Goal: Task Accomplishment & Management: Use online tool/utility

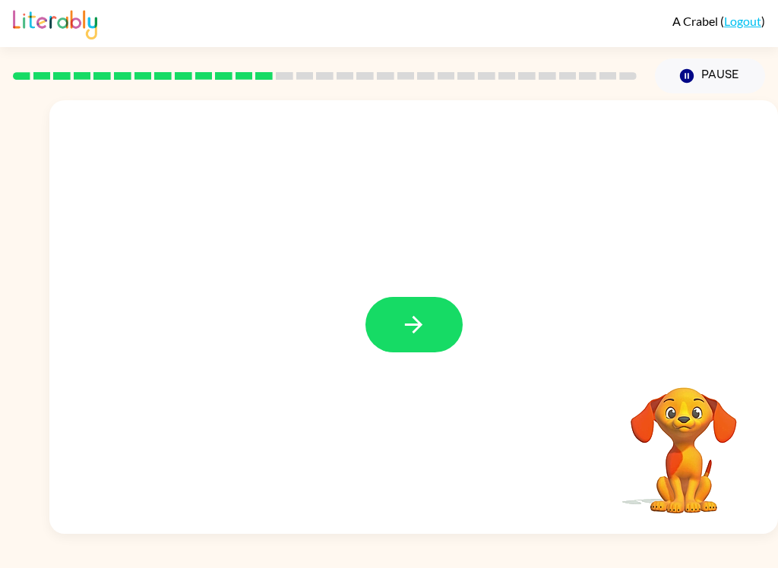
click at [442, 323] on button "button" at bounding box center [413, 324] width 97 height 55
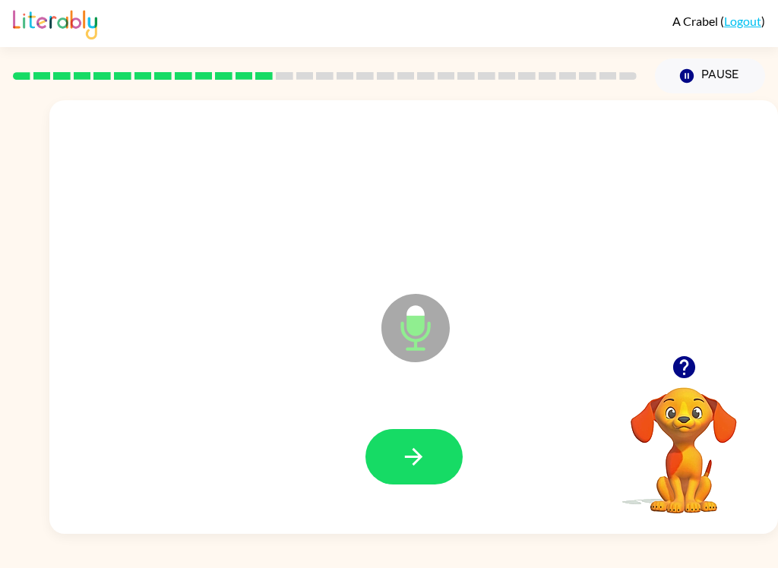
click at [436, 454] on button "button" at bounding box center [413, 456] width 97 height 55
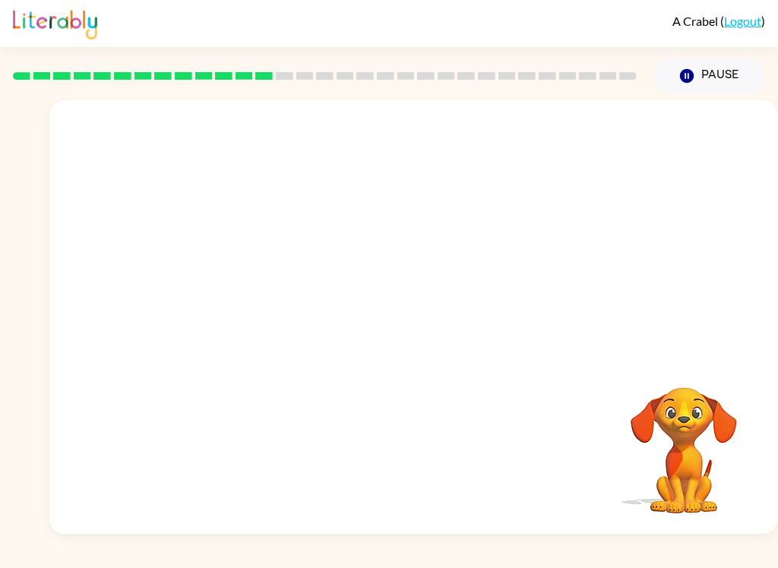
click at [684, 289] on div at bounding box center [413, 227] width 729 height 255
click at [718, 272] on div at bounding box center [413, 227] width 729 height 255
click at [717, 272] on div at bounding box center [413, 227] width 729 height 255
click at [738, 274] on div at bounding box center [413, 227] width 729 height 255
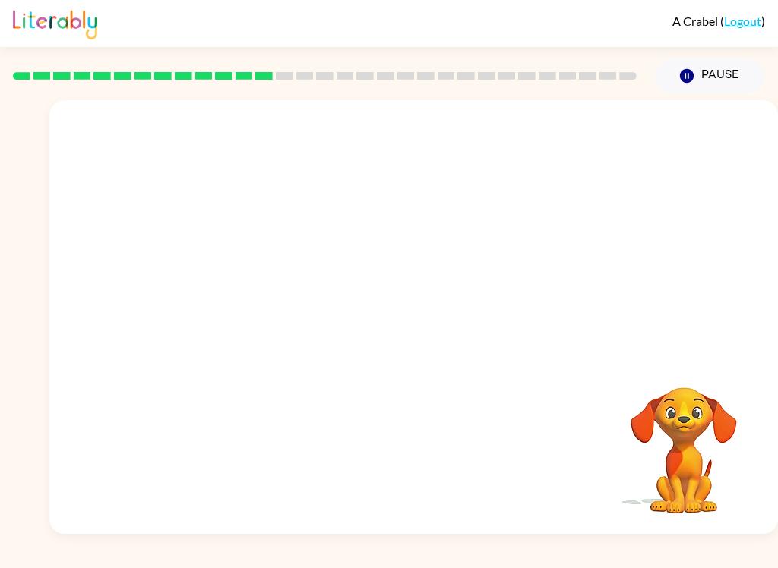
click at [738, 274] on div at bounding box center [413, 227] width 729 height 255
click at [698, 417] on video "Your browser must support playing .mp4 files to use Literably. Please try using…" at bounding box center [684, 440] width 152 height 152
click at [704, 424] on video "Your browser must support playing .mp4 files to use Literably. Please try using…" at bounding box center [684, 440] width 152 height 152
click at [704, 423] on video "Your browser must support playing .mp4 files to use Literably. Please try using…" at bounding box center [684, 440] width 152 height 152
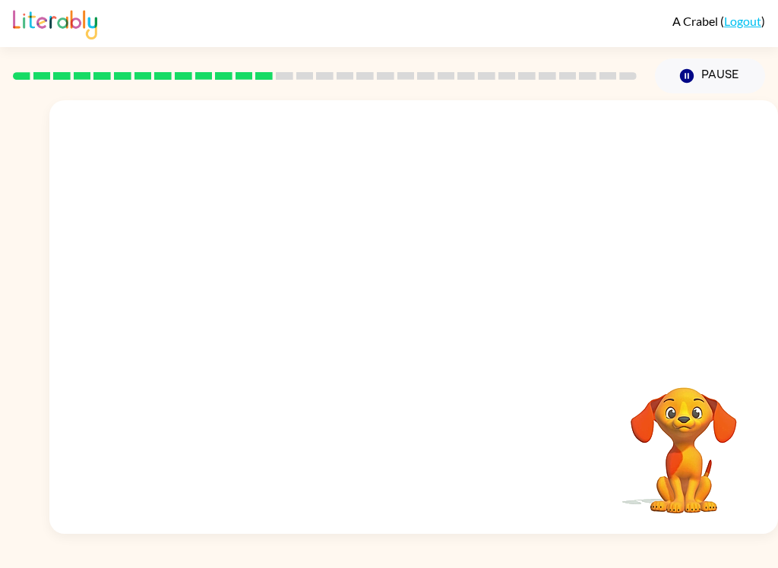
click at [707, 425] on video "Your browser must support playing .mp4 files to use Literably. Please try using…" at bounding box center [684, 440] width 152 height 152
click at [695, 424] on video "Your browser must support playing .mp4 files to use Literably. Please try using…" at bounding box center [684, 440] width 152 height 152
click at [694, 424] on video "Your browser must support playing .mp4 files to use Literably. Please try using…" at bounding box center [684, 440] width 152 height 152
click at [717, 426] on video "Your browser must support playing .mp4 files to use Literably. Please try using…" at bounding box center [684, 440] width 152 height 152
click at [701, 382] on video "Your browser must support playing .mp4 files to use Literably. Please try using…" at bounding box center [684, 440] width 152 height 152
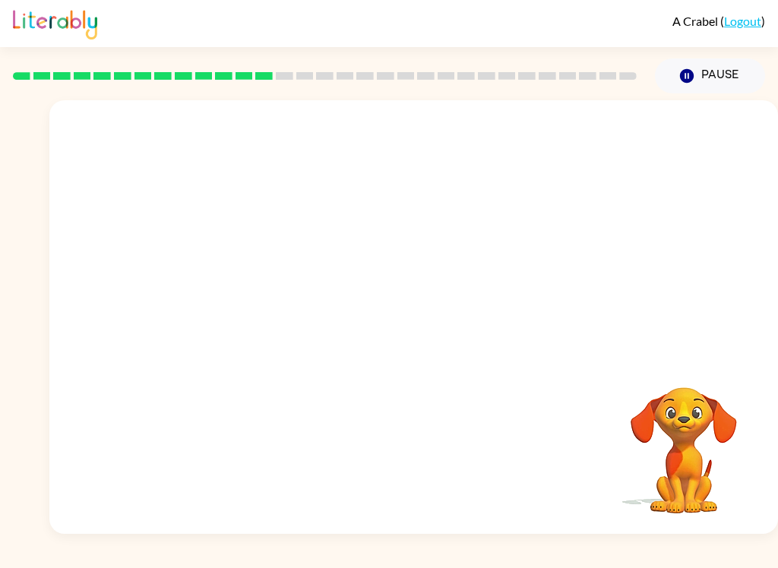
click at [701, 381] on video "Your browser must support playing .mp4 files to use Literably. Please try using…" at bounding box center [684, 440] width 152 height 152
click at [723, 361] on div at bounding box center [413, 317] width 729 height 434
click at [728, 343] on div at bounding box center [413, 317] width 729 height 434
click at [727, 343] on div at bounding box center [413, 317] width 729 height 434
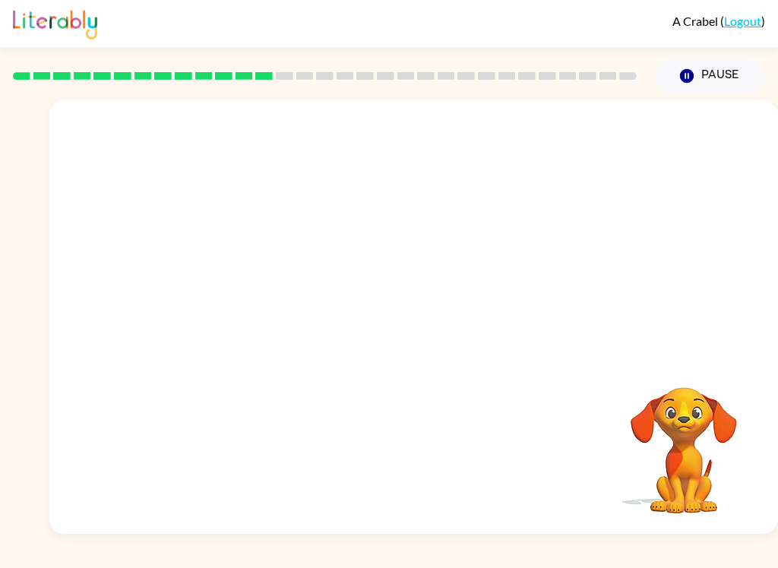
click at [730, 362] on div at bounding box center [413, 317] width 729 height 434
click at [736, 352] on div at bounding box center [413, 317] width 729 height 434
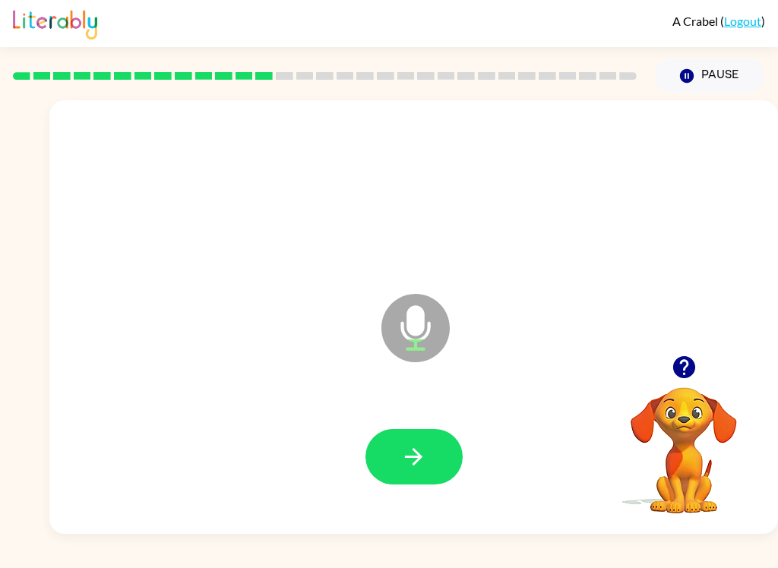
click at [440, 453] on button "button" at bounding box center [413, 456] width 97 height 55
click at [687, 375] on icon "button" at bounding box center [683, 367] width 22 height 22
click at [430, 457] on button "button" at bounding box center [413, 456] width 97 height 55
click at [432, 455] on button "button" at bounding box center [413, 456] width 97 height 55
click at [420, 450] on icon "button" at bounding box center [413, 457] width 27 height 27
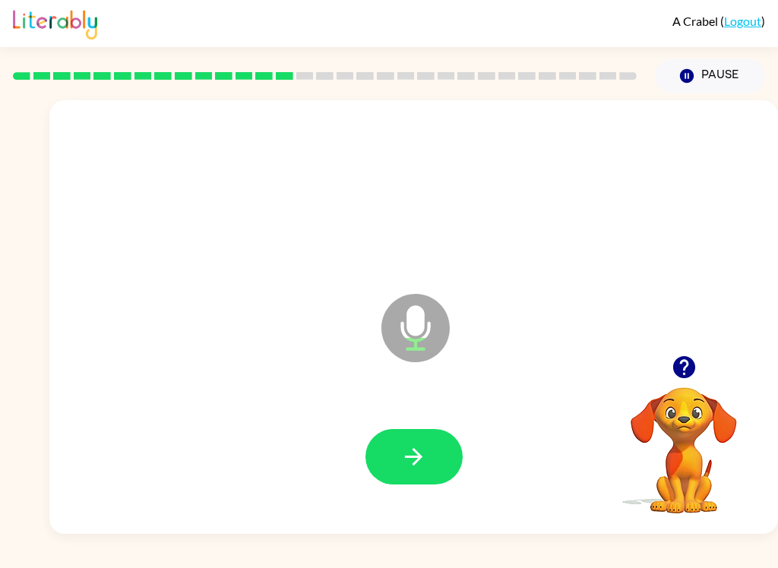
click at [426, 454] on icon "button" at bounding box center [413, 457] width 27 height 27
click at [418, 466] on icon "button" at bounding box center [413, 457] width 27 height 27
click at [424, 451] on icon "button" at bounding box center [413, 457] width 27 height 27
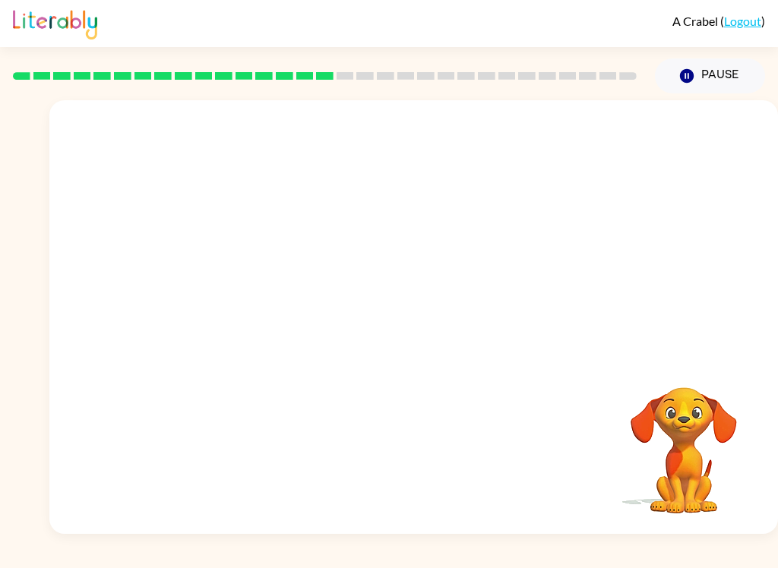
click at [546, 545] on div "A Crabel ( Logout ) Pause Pause Your browser must support playing .mp4 files to…" at bounding box center [389, 284] width 778 height 568
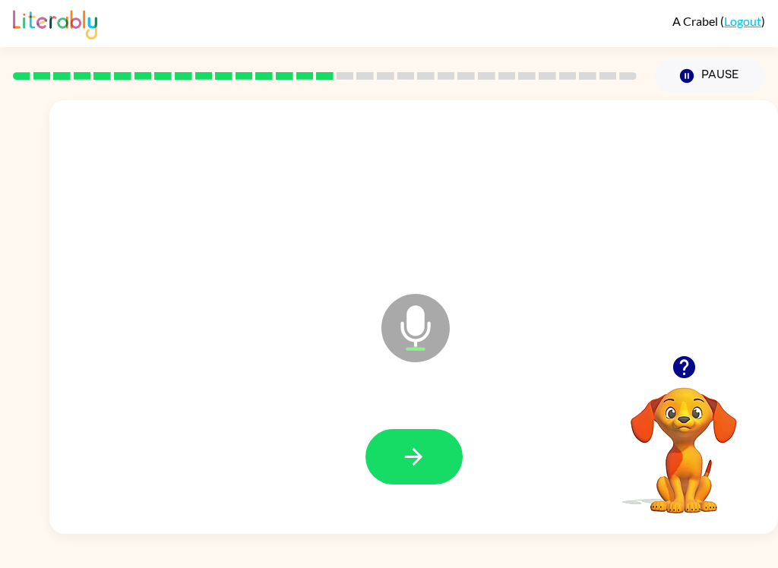
click at [411, 449] on icon "button" at bounding box center [413, 457] width 27 height 27
click at [425, 458] on icon "button" at bounding box center [413, 457] width 27 height 27
click at [426, 461] on icon "button" at bounding box center [413, 457] width 27 height 27
click at [429, 454] on button "button" at bounding box center [413, 456] width 97 height 55
click at [441, 440] on button "button" at bounding box center [413, 456] width 97 height 55
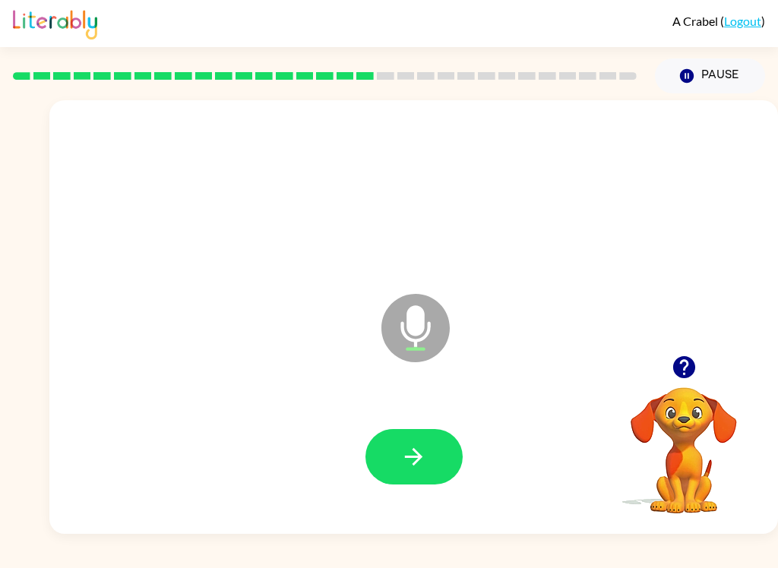
click at [433, 459] on button "button" at bounding box center [413, 456] width 97 height 55
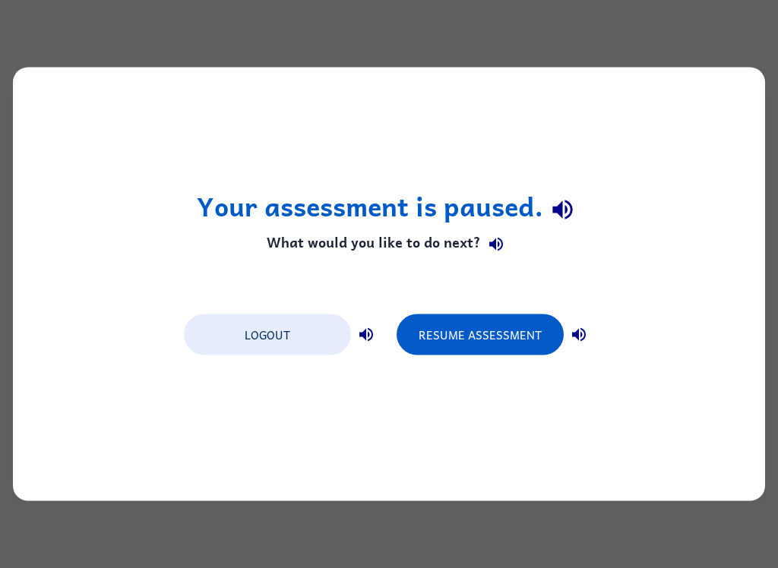
click at [519, 340] on button "Resume Assessment" at bounding box center [480, 335] width 167 height 41
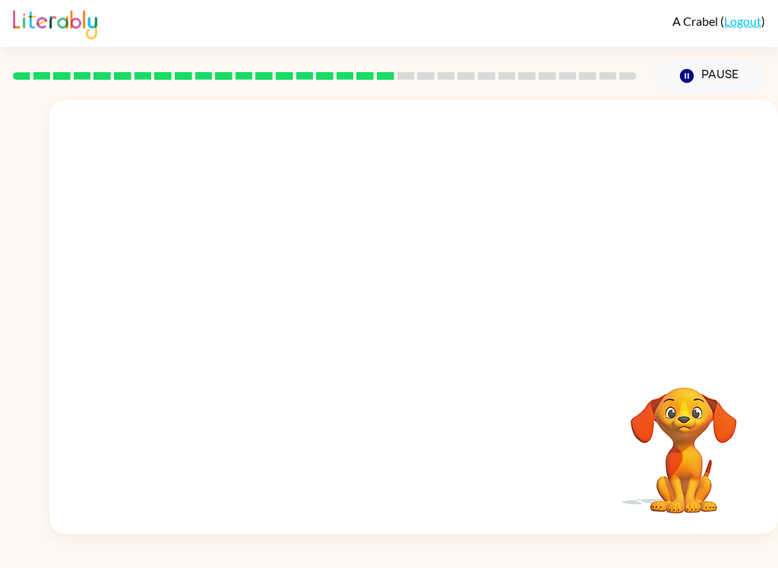
click at [650, 357] on div "Your browser must support playing .mp4 files to use Literably. Please try using…" at bounding box center [413, 317] width 729 height 434
click at [650, 356] on div "Your browser must support playing .mp4 files to use Literably. Please try using…" at bounding box center [413, 317] width 729 height 434
click at [653, 434] on video "Your browser must support playing .mp4 files to use Literably. Please try using…" at bounding box center [684, 440] width 152 height 152
click at [648, 436] on video "Your browser must support playing .mp4 files to use Literably. Please try using…" at bounding box center [684, 440] width 152 height 152
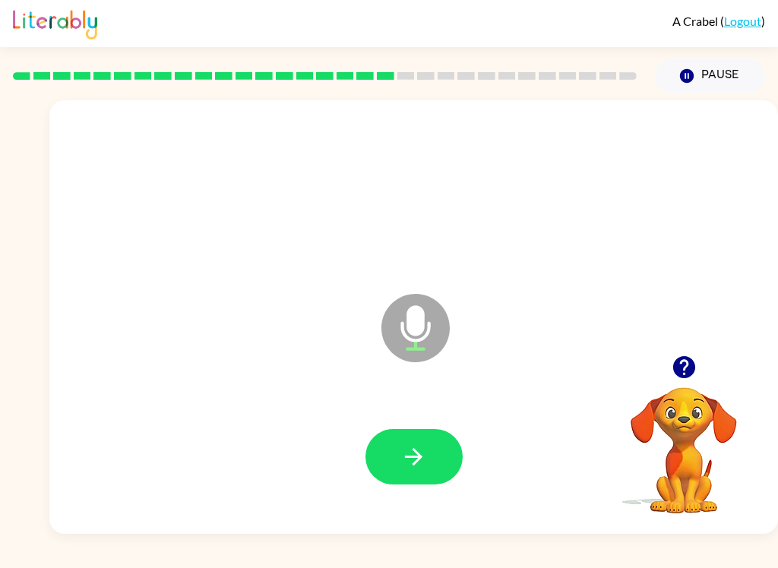
click at [425, 460] on icon "button" at bounding box center [413, 457] width 27 height 27
click at [408, 452] on icon "button" at bounding box center [413, 457] width 27 height 27
click at [427, 437] on button "button" at bounding box center [413, 456] width 97 height 55
click at [393, 460] on button "button" at bounding box center [413, 456] width 97 height 55
click at [429, 439] on button "button" at bounding box center [413, 456] width 97 height 55
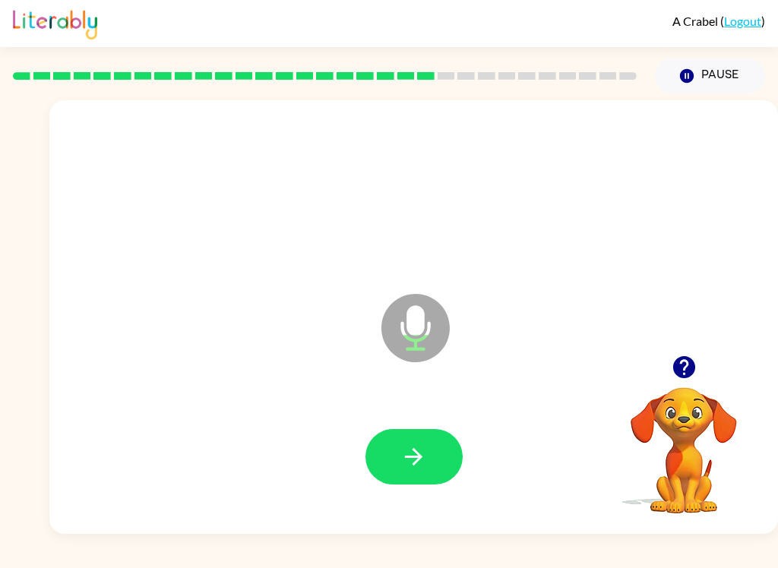
click at [418, 461] on icon "button" at bounding box center [413, 456] width 17 height 17
click at [754, 562] on div "A Crabel ( Logout ) Pause Pause Microphone The Microphone is here when it is yo…" at bounding box center [389, 284] width 778 height 568
click at [426, 452] on icon "button" at bounding box center [413, 457] width 27 height 27
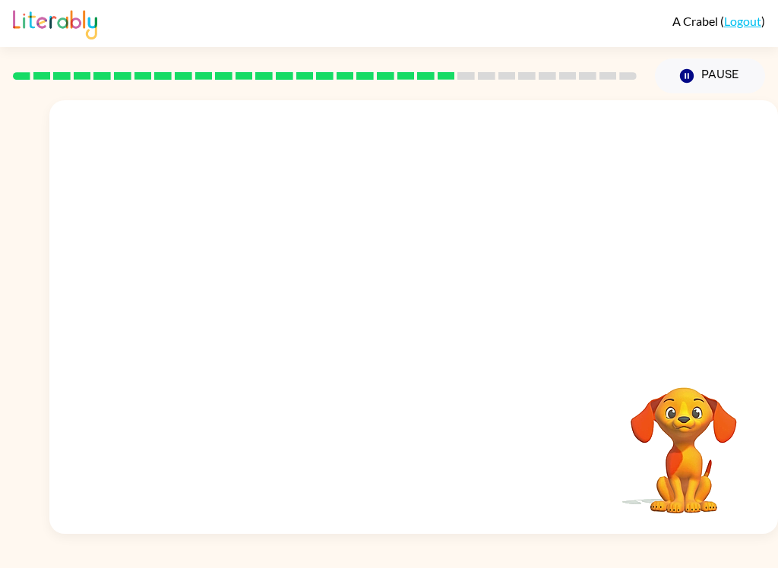
click at [732, 60] on button "Pause Pause" at bounding box center [710, 76] width 110 height 35
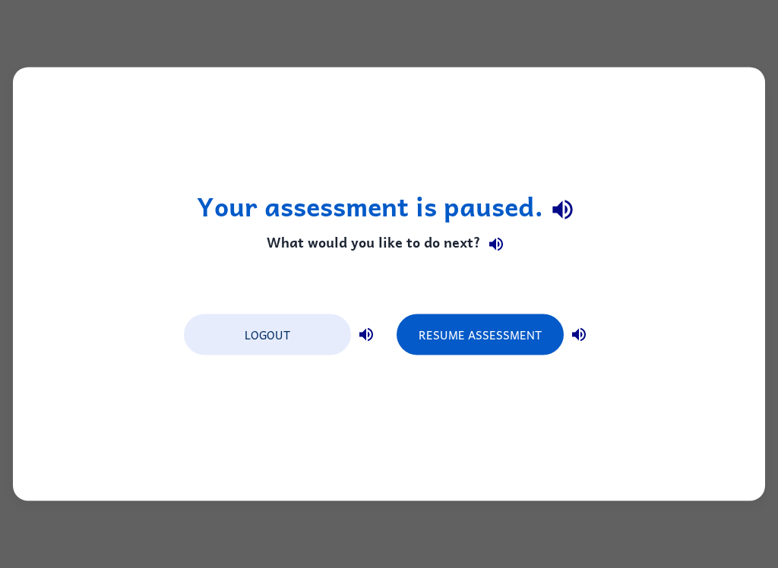
click at [520, 332] on button "Resume Assessment" at bounding box center [480, 335] width 167 height 41
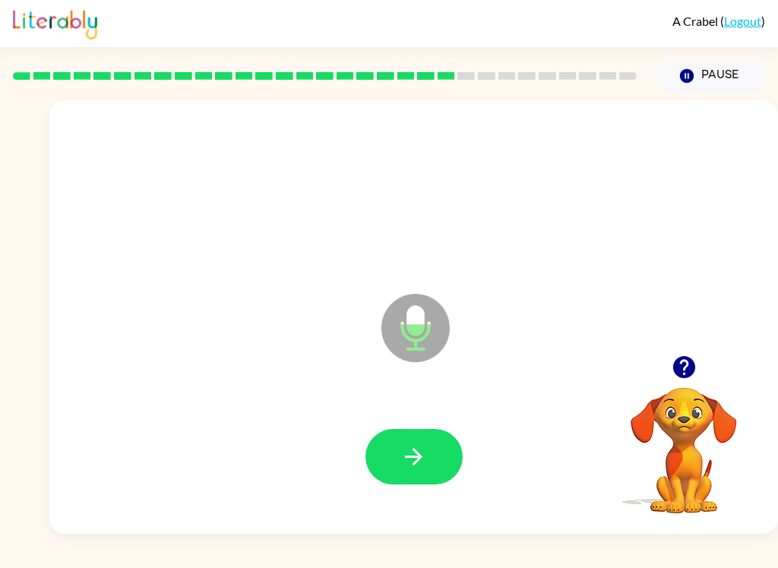
click at [419, 458] on icon "button" at bounding box center [413, 456] width 17 height 17
click at [424, 457] on icon "button" at bounding box center [413, 457] width 27 height 27
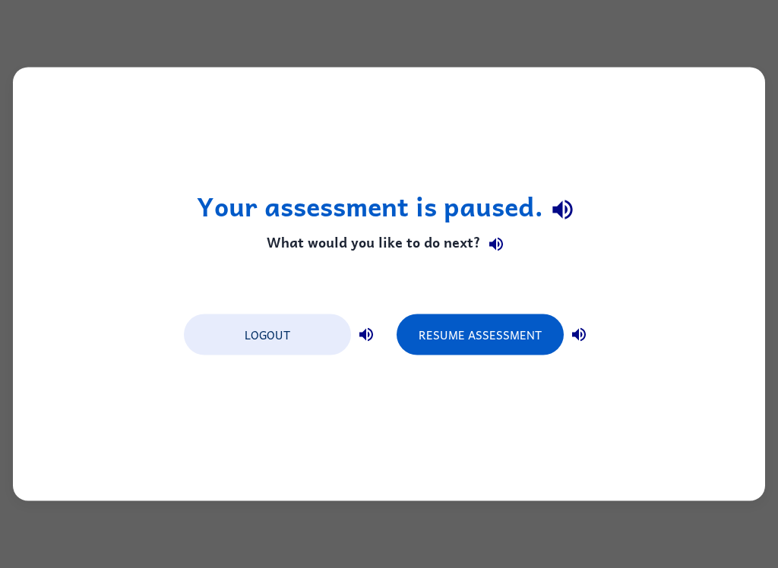
click at [527, 329] on button "Resume Assessment" at bounding box center [480, 335] width 167 height 41
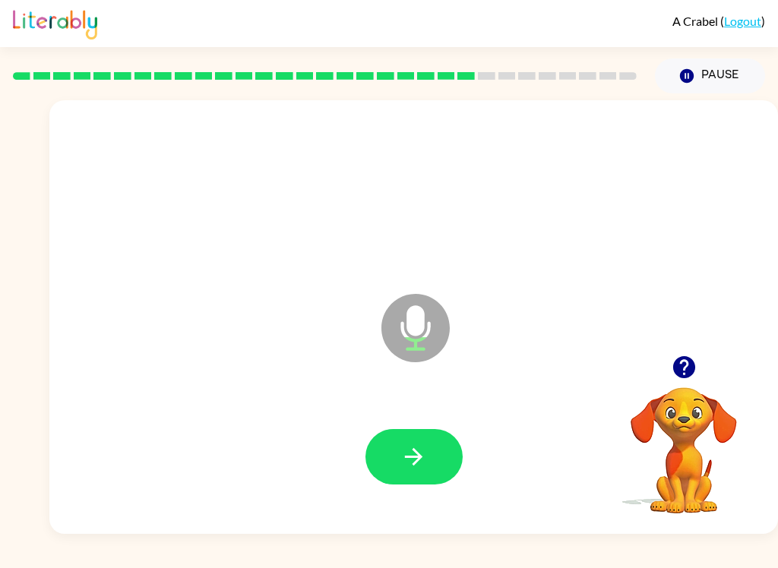
click at [407, 454] on icon "button" at bounding box center [413, 457] width 27 height 27
click at [431, 454] on button "button" at bounding box center [413, 456] width 97 height 55
click at [433, 450] on button "button" at bounding box center [413, 456] width 97 height 55
click at [435, 465] on button "button" at bounding box center [413, 456] width 97 height 55
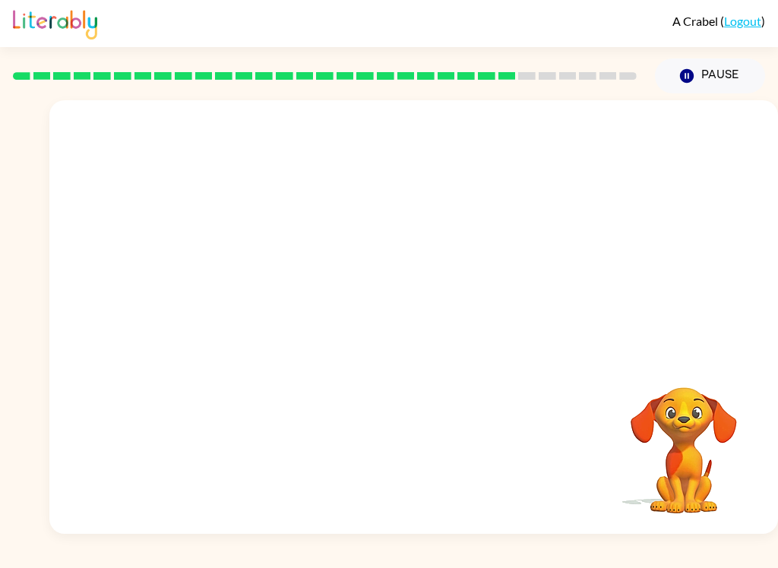
click at [145, 555] on div "A Crabel ( Logout ) Pause Pause Your browser must support playing .mp4 files to…" at bounding box center [389, 284] width 778 height 568
click at [665, 422] on video "Your browser must support playing .mp4 files to use Literably. Please try using…" at bounding box center [684, 440] width 152 height 152
click at [674, 409] on video "Your browser must support playing .mp4 files to use Literably. Please try using…" at bounding box center [684, 440] width 152 height 152
click at [672, 414] on video "Your browser must support playing .mp4 files to use Literably. Please try using…" at bounding box center [684, 440] width 152 height 152
click at [431, 479] on div at bounding box center [414, 457] width 698 height 125
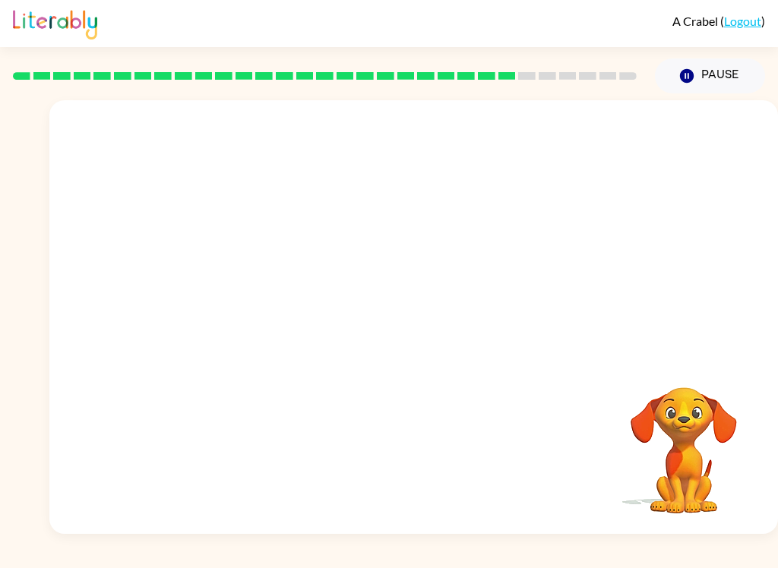
click at [438, 291] on div at bounding box center [377, 290] width 625 height 55
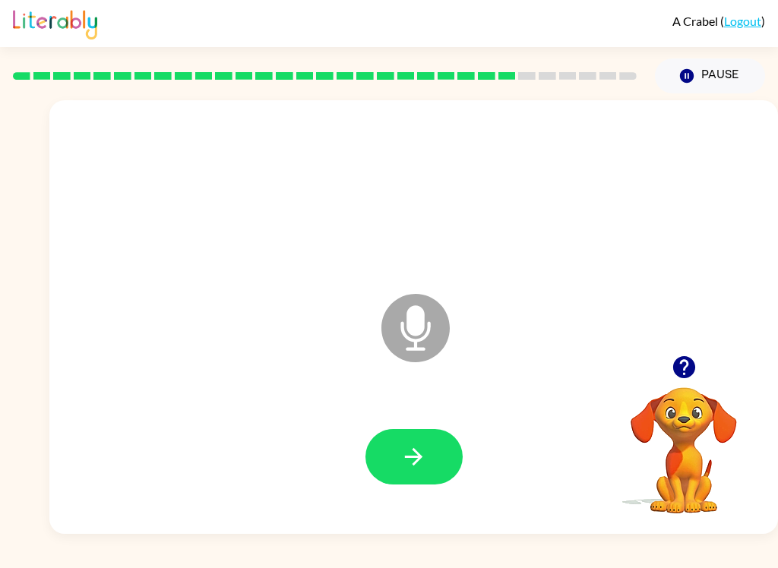
click at [339, 210] on div at bounding box center [414, 193] width 698 height 125
click at [404, 255] on icon at bounding box center [416, 294] width 38 height 114
click at [368, 460] on button "button" at bounding box center [413, 456] width 97 height 55
click at [434, 470] on button "button" at bounding box center [413, 456] width 97 height 55
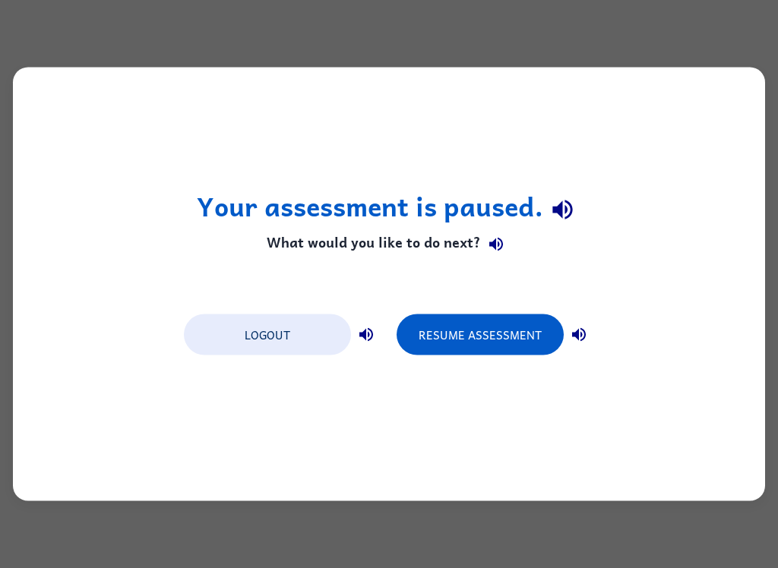
click at [524, 327] on button "Resume Assessment" at bounding box center [480, 335] width 167 height 41
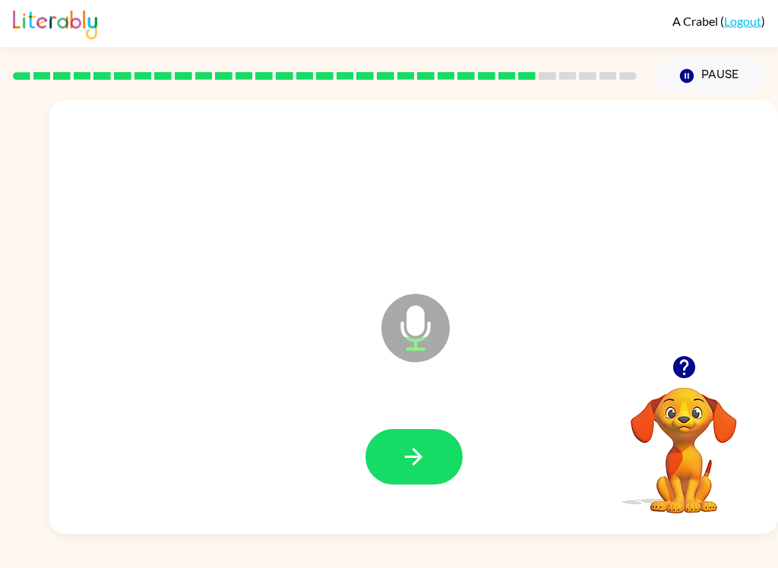
click at [420, 425] on div at bounding box center [414, 457] width 698 height 125
click at [420, 438] on button "button" at bounding box center [413, 456] width 97 height 55
click at [417, 459] on icon "button" at bounding box center [413, 457] width 27 height 27
click at [428, 454] on button "button" at bounding box center [413, 456] width 97 height 55
click at [427, 423] on div at bounding box center [414, 457] width 698 height 125
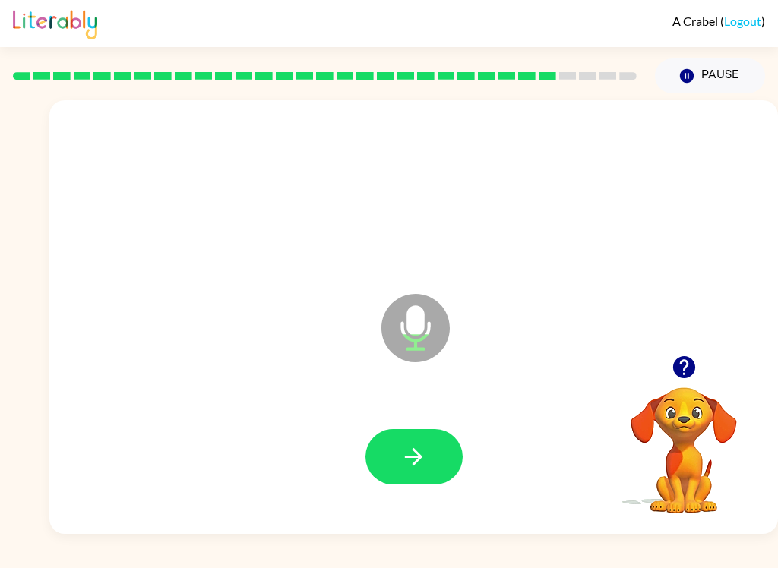
click at [441, 467] on button "button" at bounding box center [413, 456] width 97 height 55
click at [443, 466] on div at bounding box center [413, 456] width 97 height 55
click at [444, 466] on div at bounding box center [413, 456] width 97 height 55
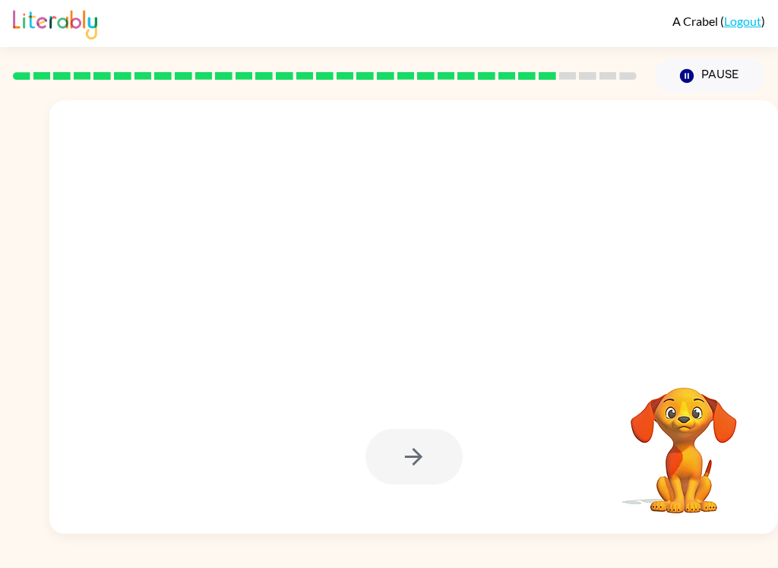
click at [498, 542] on div "A Crabel ( Logout ) Pause Pause Your browser must support playing .mp4 files to…" at bounding box center [389, 284] width 778 height 568
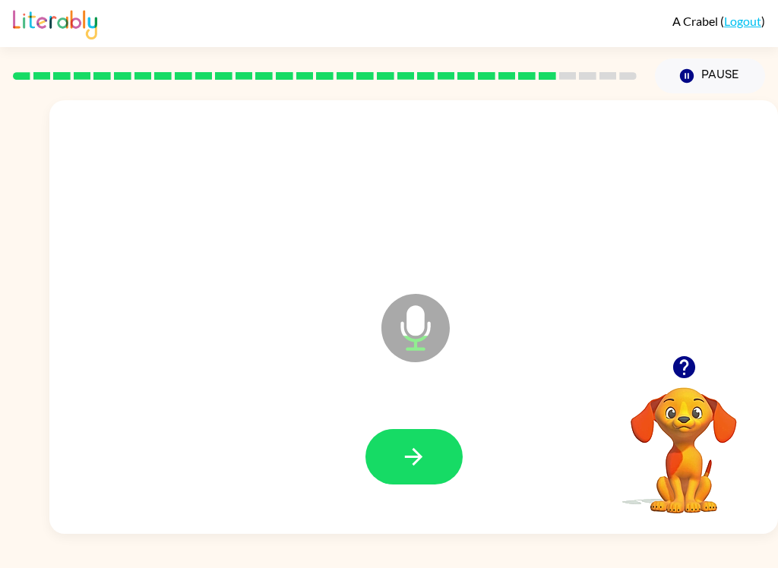
click at [400, 479] on button "button" at bounding box center [413, 456] width 97 height 55
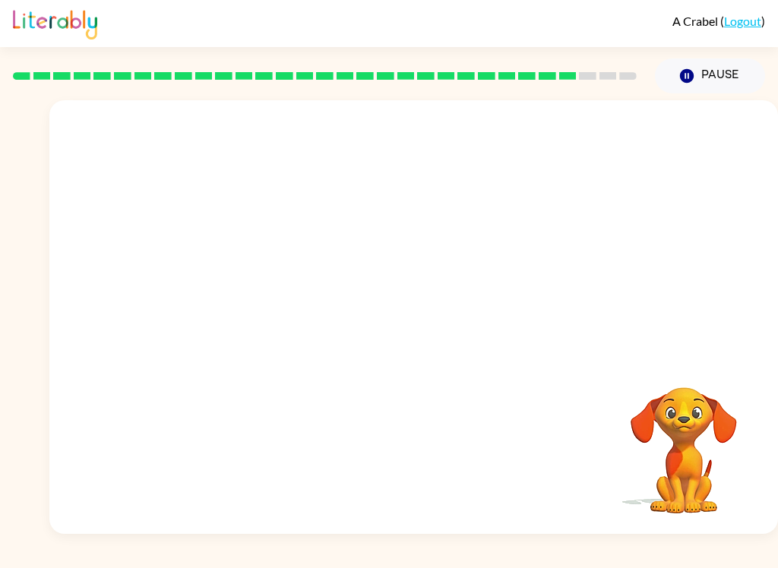
click at [400, 442] on div at bounding box center [414, 457] width 698 height 125
click at [400, 437] on div at bounding box center [414, 457] width 698 height 125
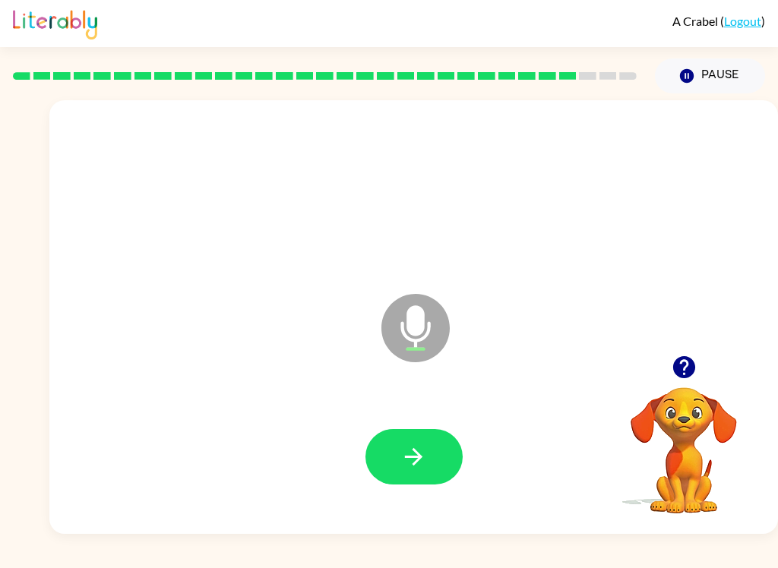
click at [410, 463] on icon "button" at bounding box center [413, 457] width 27 height 27
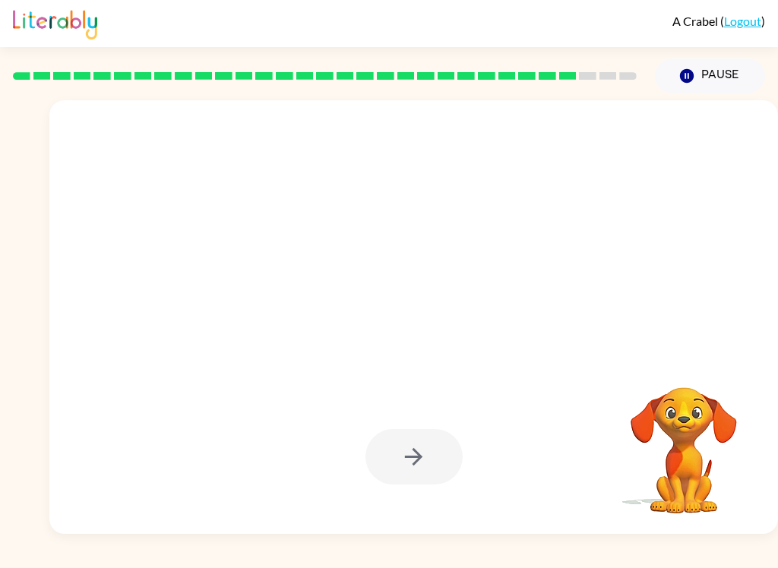
click at [327, 543] on div "A Crabel ( Logout ) Pause Pause Your browser must support playing .mp4 files to…" at bounding box center [389, 284] width 778 height 568
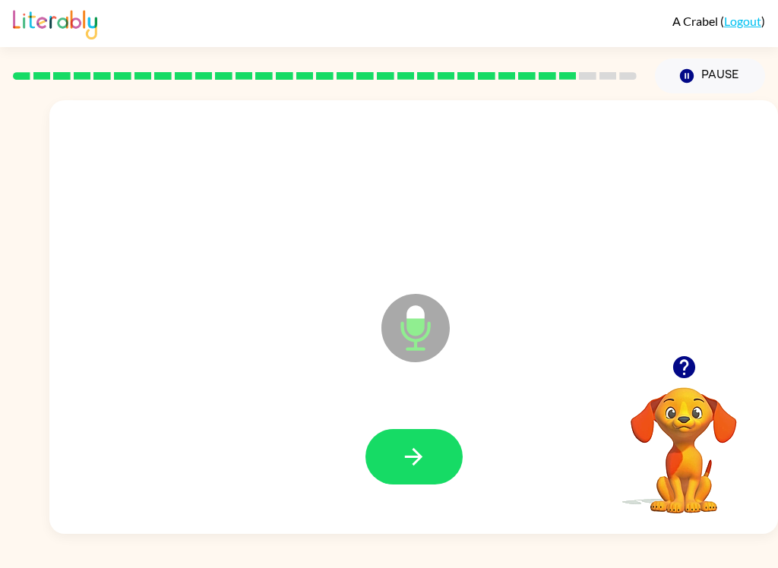
click at [382, 472] on button "button" at bounding box center [413, 456] width 97 height 55
click at [428, 454] on button "button" at bounding box center [413, 456] width 97 height 55
click at [444, 455] on button "button" at bounding box center [413, 456] width 97 height 55
click at [443, 458] on button "button" at bounding box center [413, 456] width 97 height 55
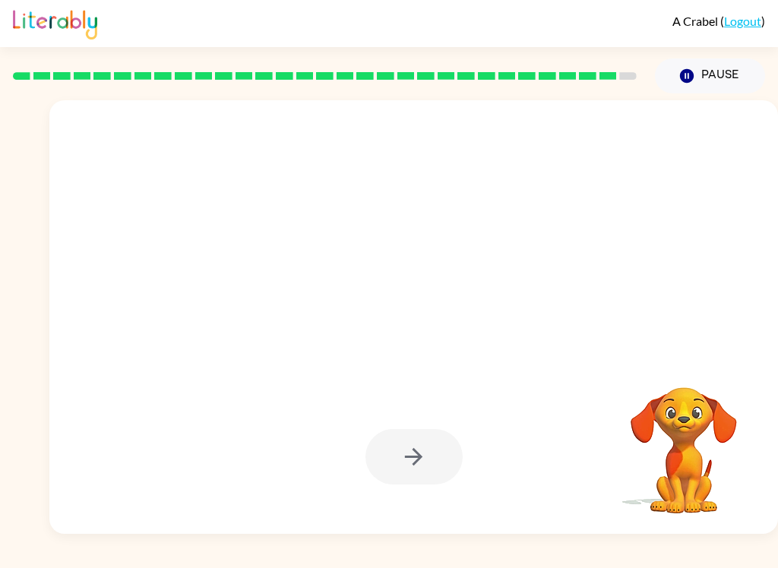
click at [50, 558] on div "A Crabel ( Logout ) Pause Pause Your browser must support playing .mp4 files to…" at bounding box center [389, 284] width 778 height 568
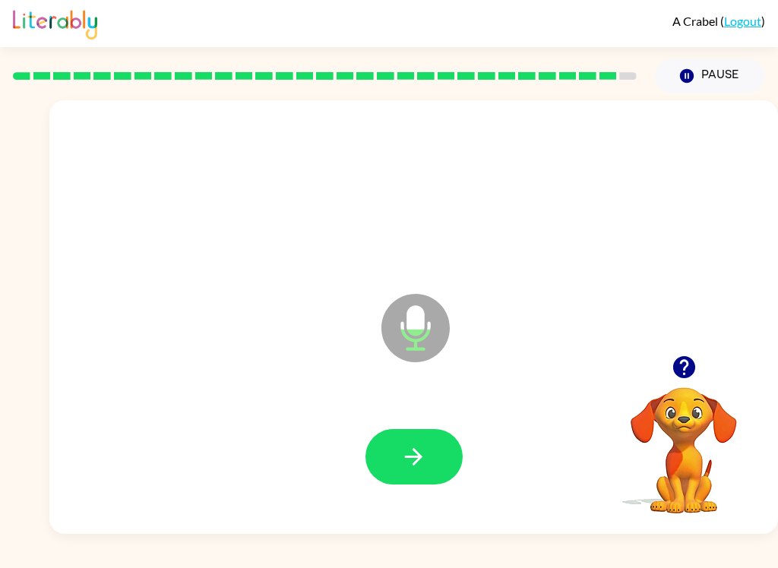
click at [412, 451] on icon "button" at bounding box center [413, 457] width 27 height 27
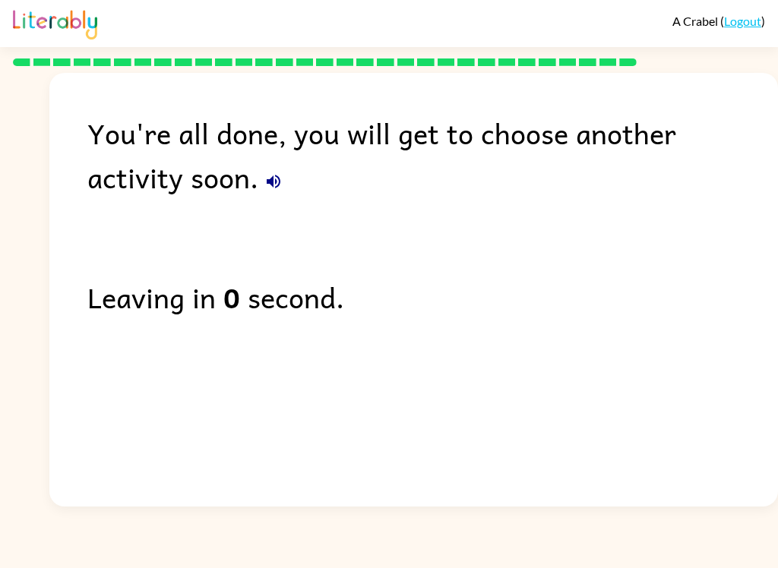
click at [310, 317] on div "Leaving in 0 second." at bounding box center [432, 297] width 691 height 44
